Goal: Find specific page/section: Find specific page/section

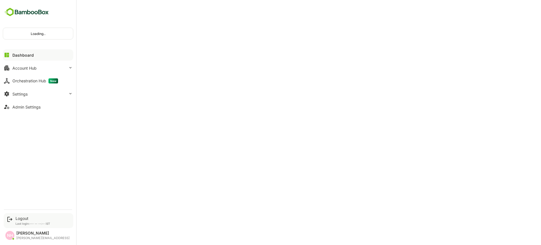
click at [21, 218] on div "Logout" at bounding box center [33, 218] width 35 height 5
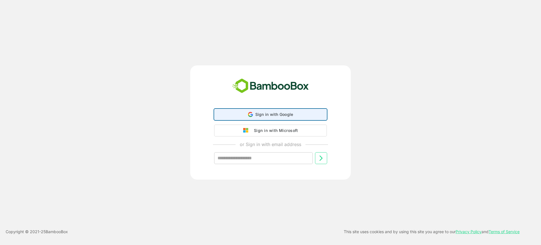
click at [274, 110] on div "Sign in with Google Sign in with Google. Opens in new tab" at bounding box center [270, 114] width 105 height 11
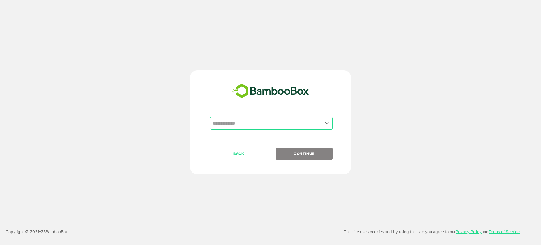
click at [248, 123] on input "text" at bounding box center [271, 123] width 120 height 11
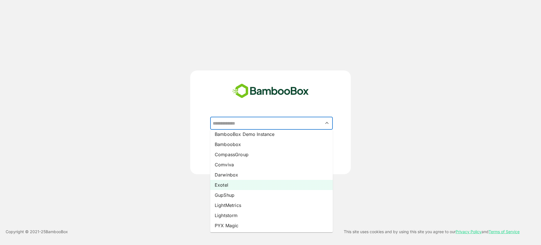
scroll to position [35, 0]
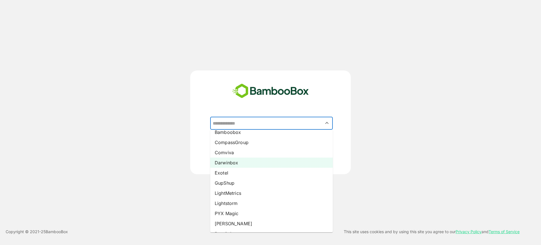
click at [239, 161] on li "Darwinbox" at bounding box center [271, 163] width 123 height 10
type input "*********"
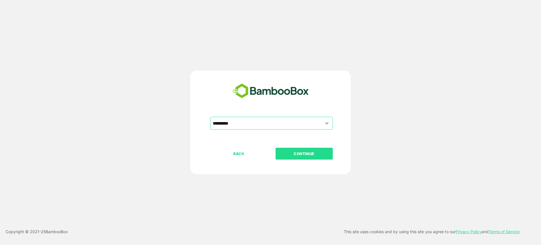
click at [295, 152] on p "CONTINUE" at bounding box center [304, 154] width 56 height 6
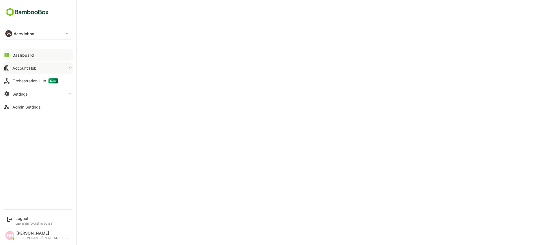
click at [24, 66] on div "Account Hub" at bounding box center [24, 68] width 24 height 5
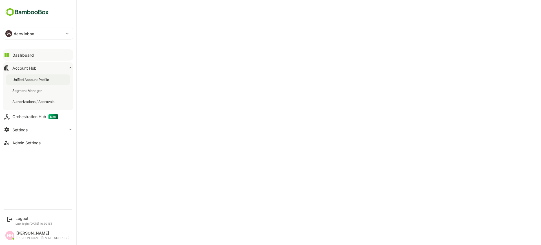
click at [37, 77] on div "Unified Account Profile" at bounding box center [38, 79] width 64 height 10
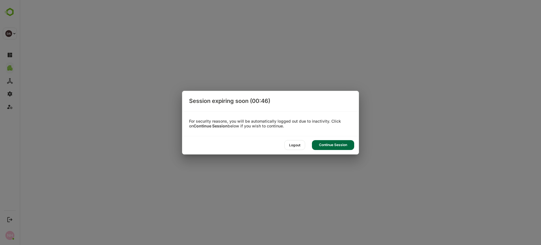
click at [337, 144] on div "Continue Session" at bounding box center [333, 145] width 42 height 10
